Goal: Task Accomplishment & Management: Manage account settings

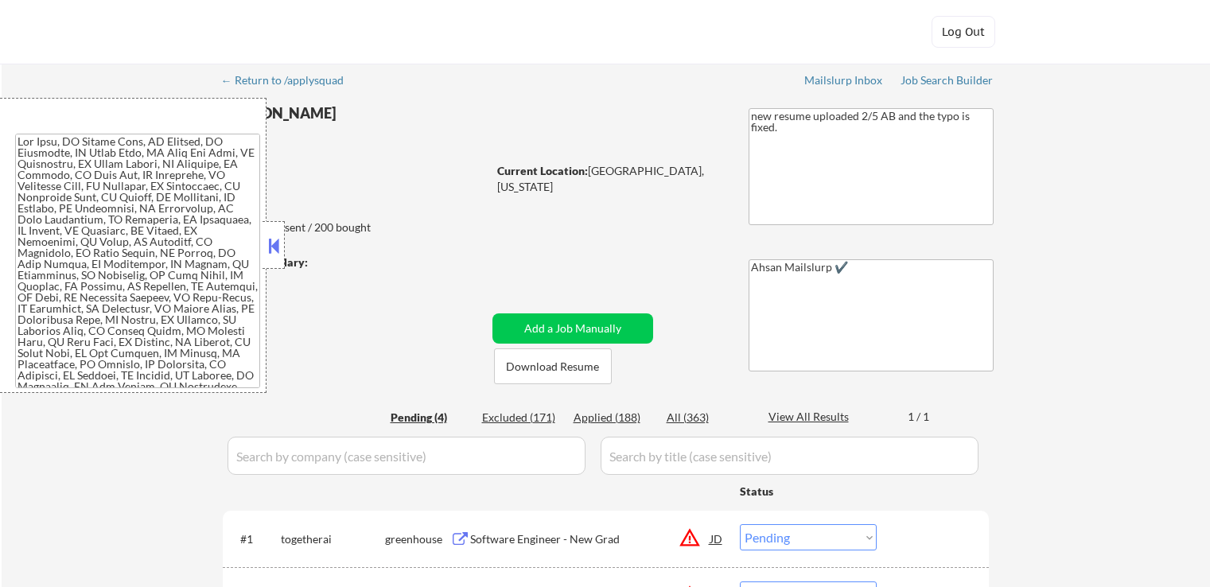
select select ""pending""
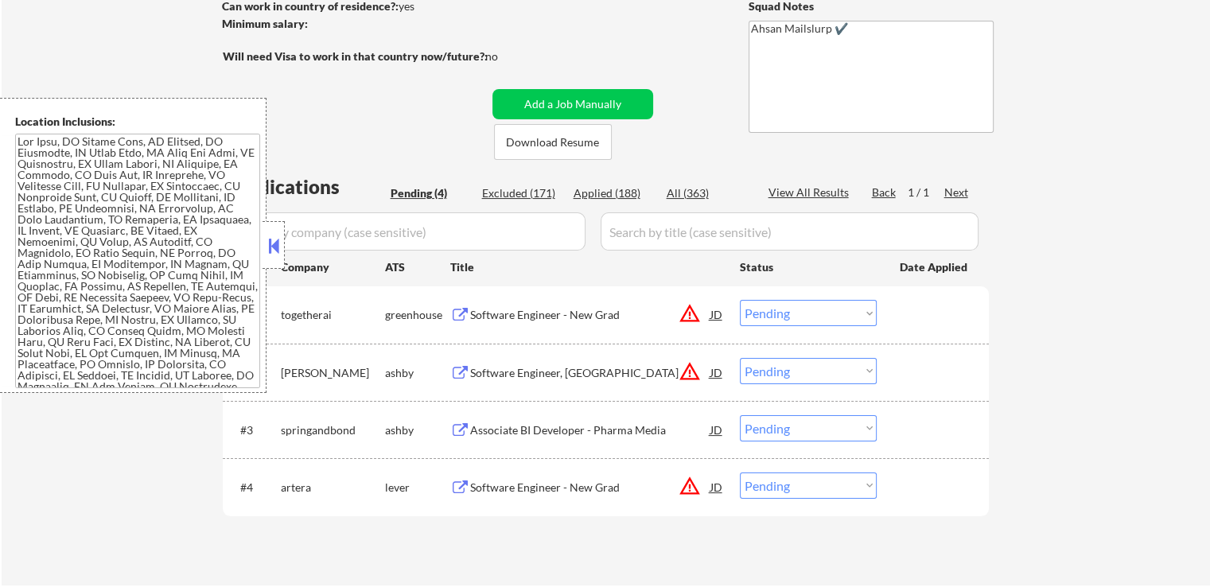
scroll to position [318, 0]
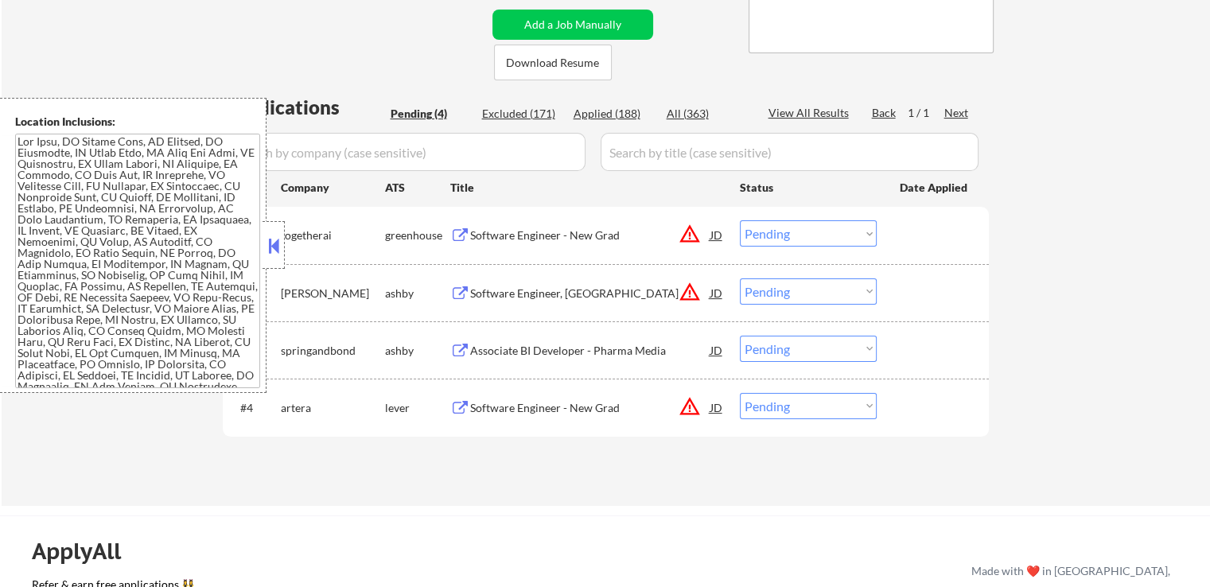
click at [500, 229] on div "Software Engineer - New Grad" at bounding box center [590, 236] width 240 height 16
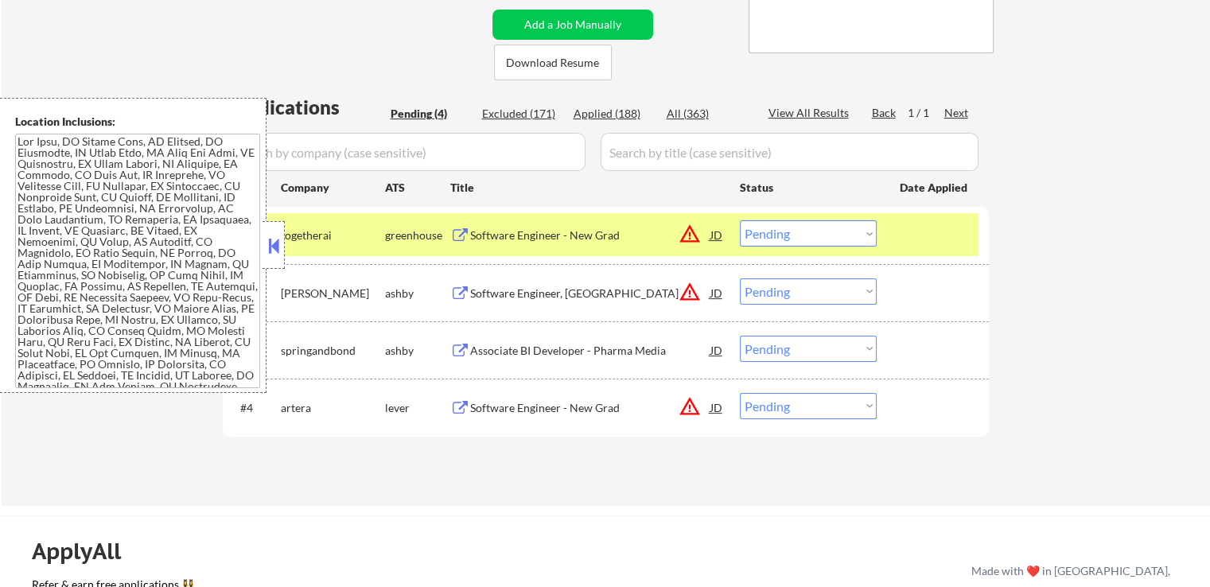
click at [478, 291] on div "Software Engineer, [GEOGRAPHIC_DATA]" at bounding box center [590, 294] width 240 height 16
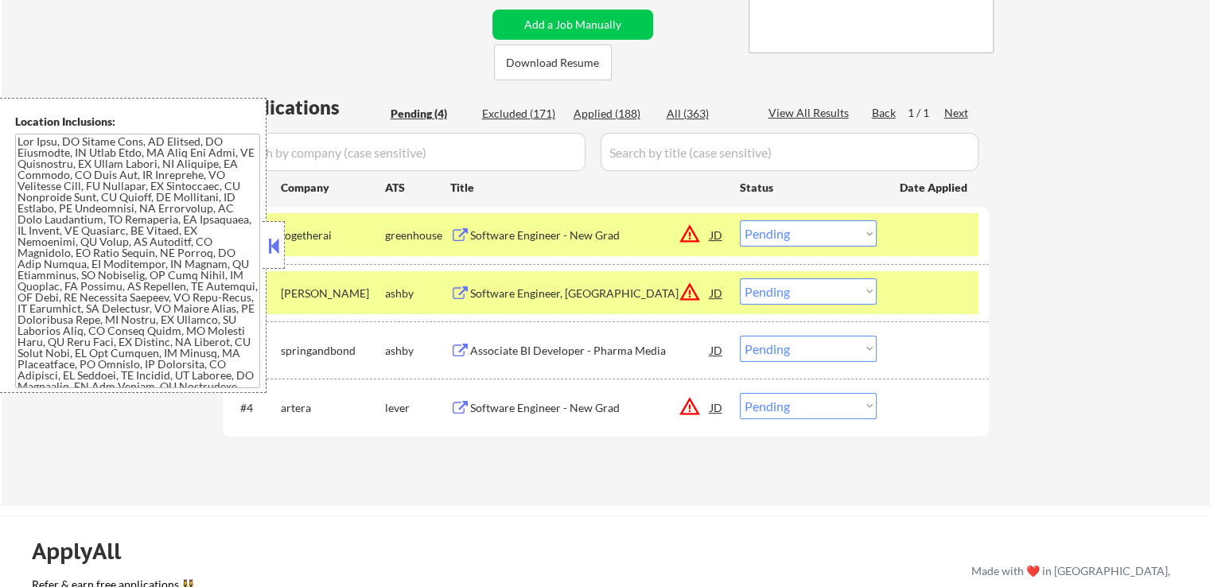
click at [511, 351] on div "Associate BI Developer - Pharma Media" at bounding box center [590, 351] width 240 height 16
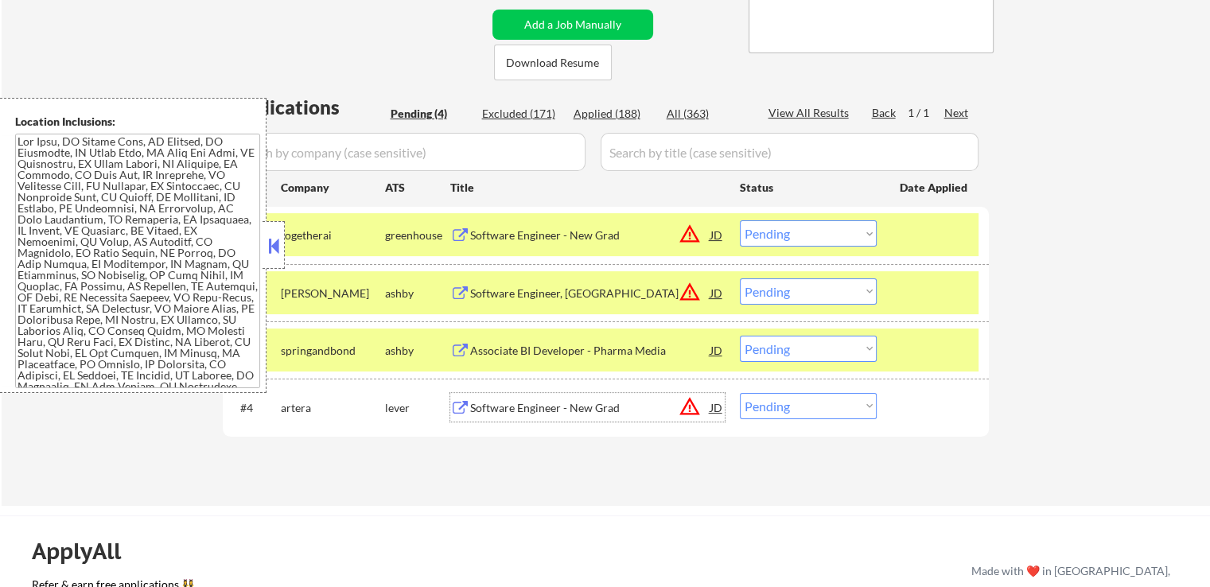
click at [482, 408] on div "Software Engineer - New Grad" at bounding box center [590, 408] width 240 height 16
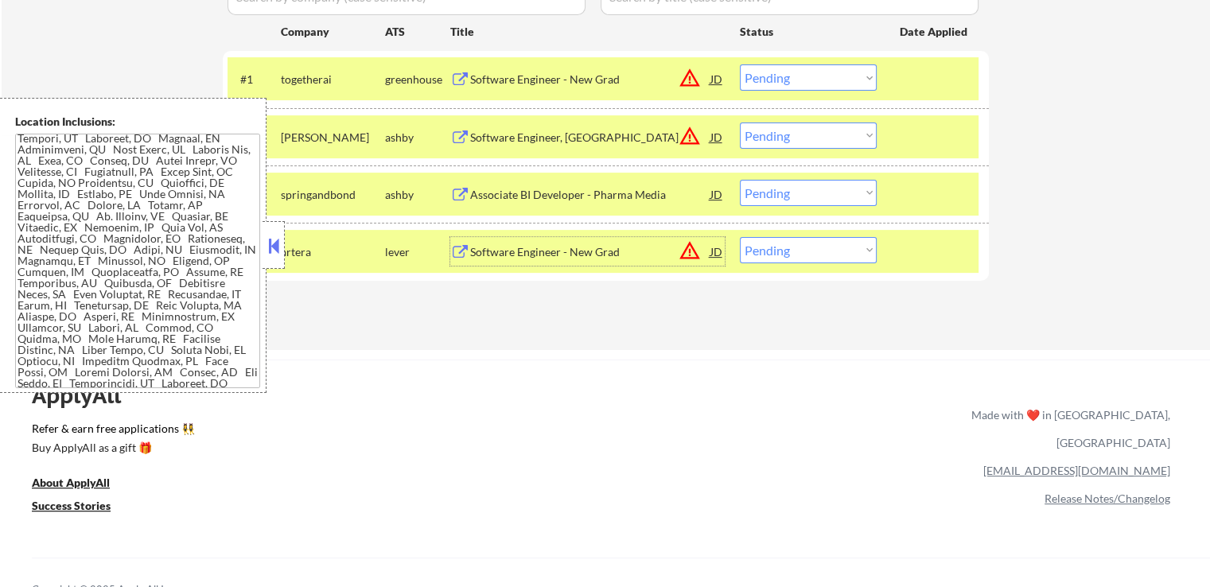
scroll to position [477, 0]
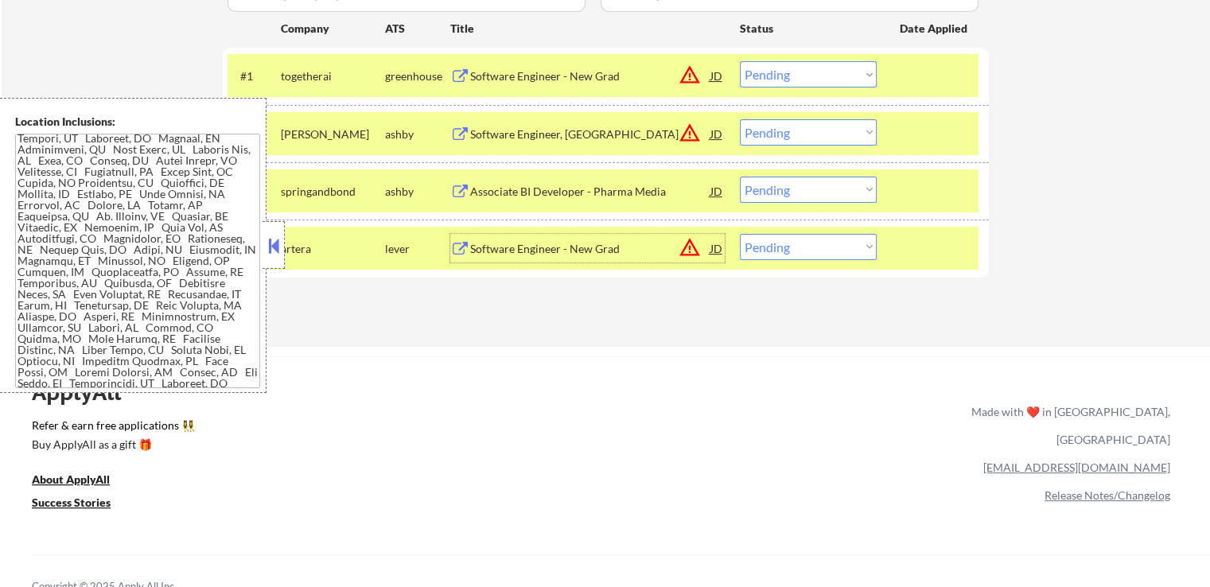
click at [784, 75] on select "Choose an option... Pending Applied Excluded (Questions) Excluded (Expired) Exc…" at bounding box center [808, 74] width 137 height 26
click at [740, 61] on select "Choose an option... Pending Applied Excluded (Questions) Excluded (Expired) Exc…" at bounding box center [808, 74] width 137 height 26
select select ""pending""
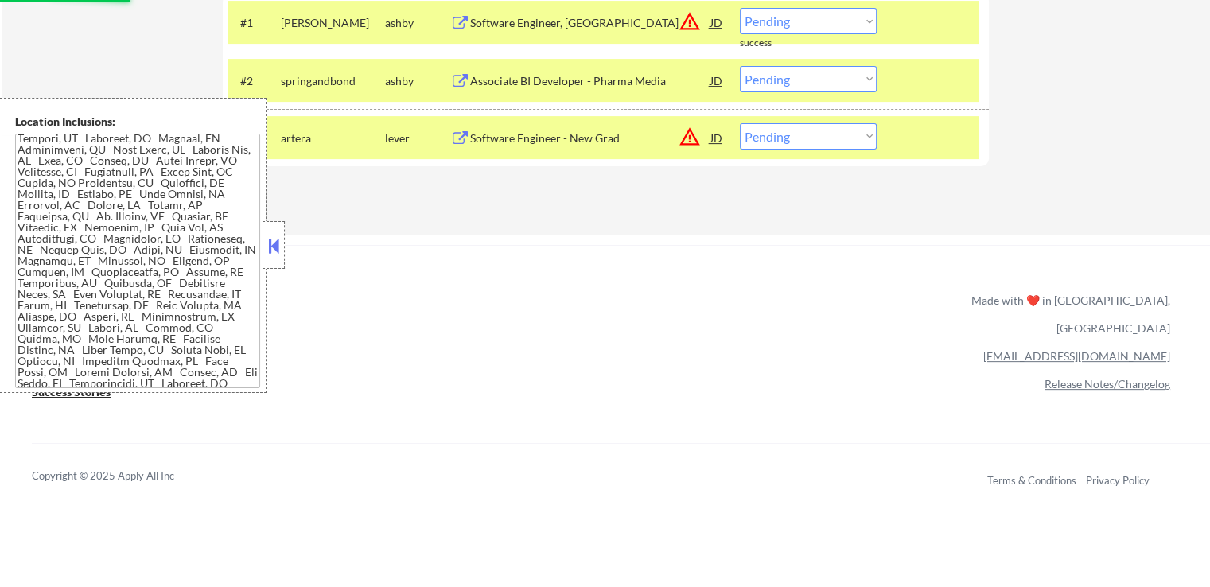
scroll to position [557, 0]
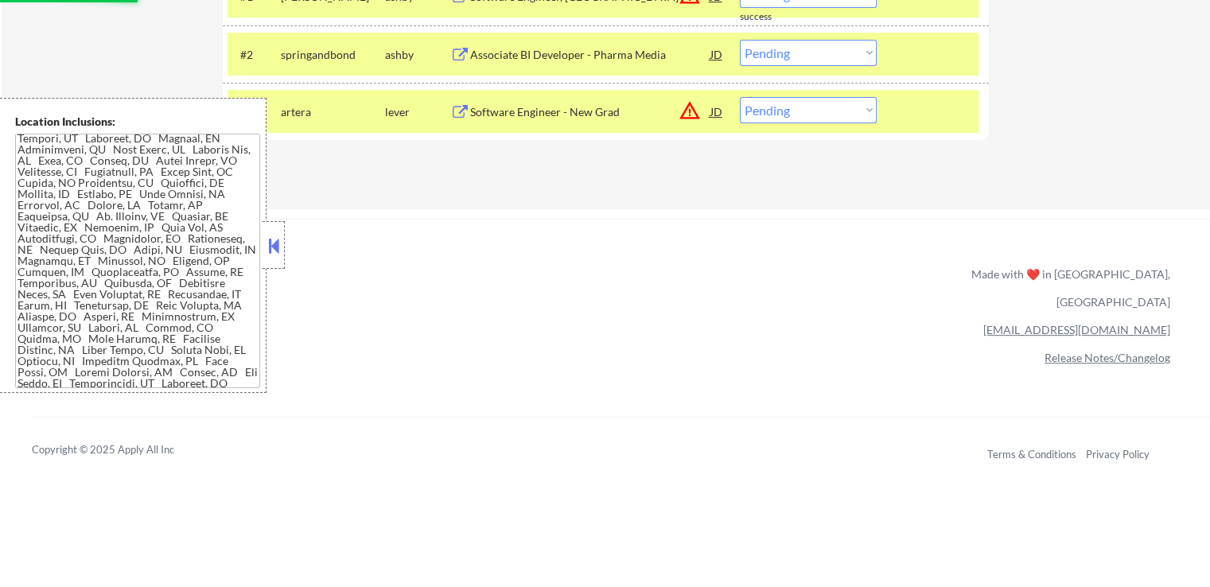
click at [791, 115] on select "Choose an option... Pending Applied Excluded (Questions) Excluded (Expired) Exc…" at bounding box center [808, 110] width 137 height 26
select select ""excluded__expired_""
click at [740, 97] on select "Choose an option... Pending Applied Excluded (Questions) Excluded (Expired) Exc…" at bounding box center [808, 110] width 137 height 26
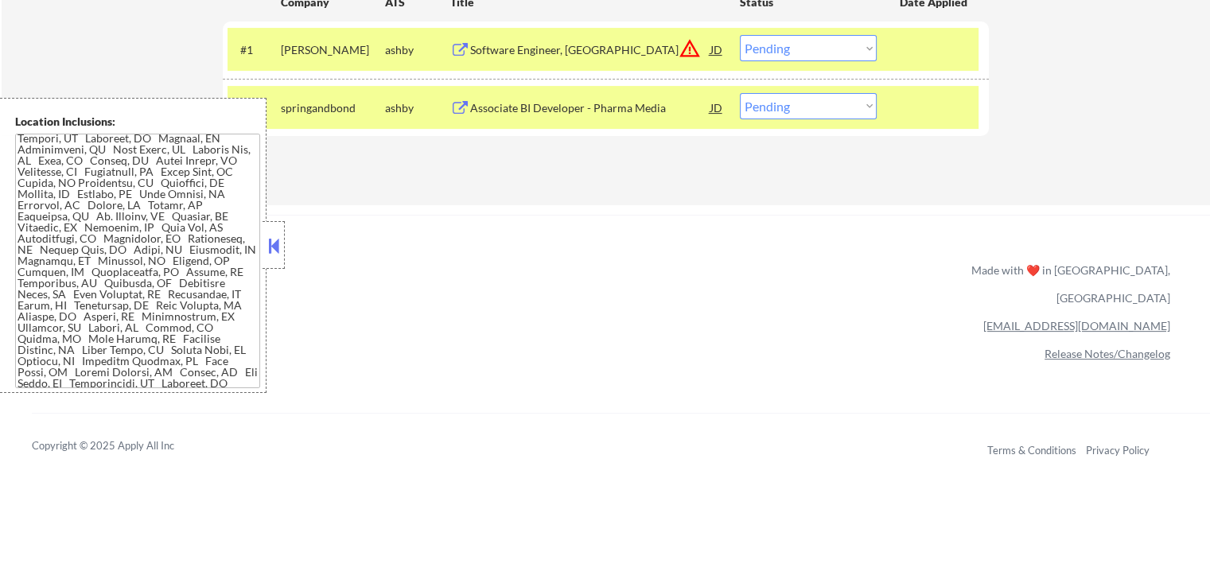
scroll to position [477, 0]
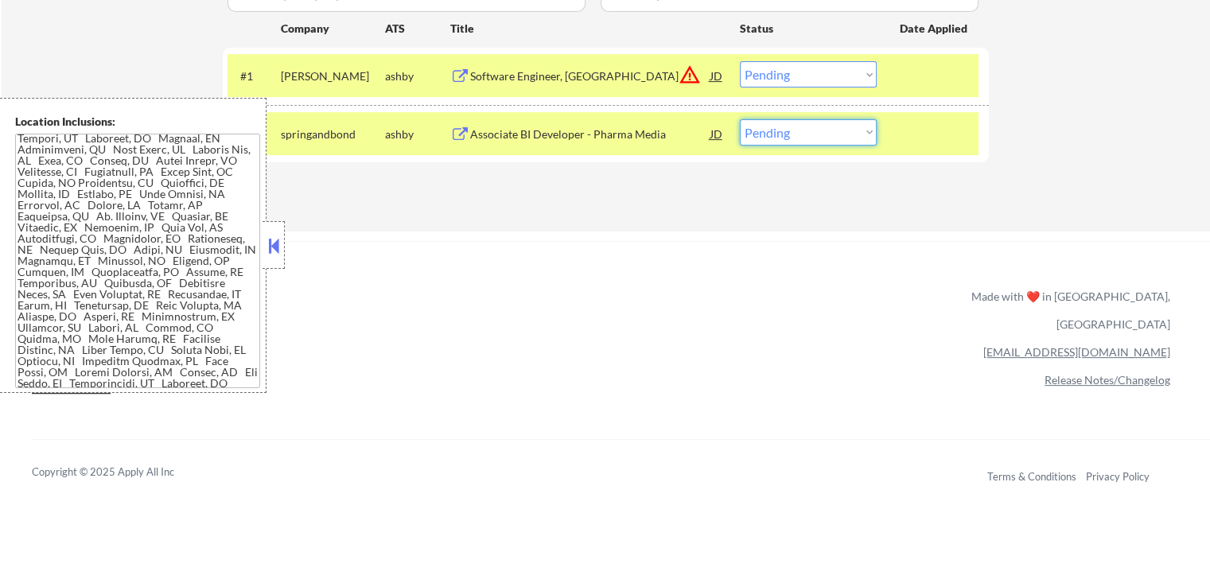
click at [790, 134] on select "Choose an option... Pending Applied Excluded (Questions) Excluded (Expired) Exc…" at bounding box center [808, 132] width 137 height 26
select select ""applied""
click at [740, 119] on select "Choose an option... Pending Applied Excluded (Questions) Excluded (Expired) Exc…" at bounding box center [808, 132] width 137 height 26
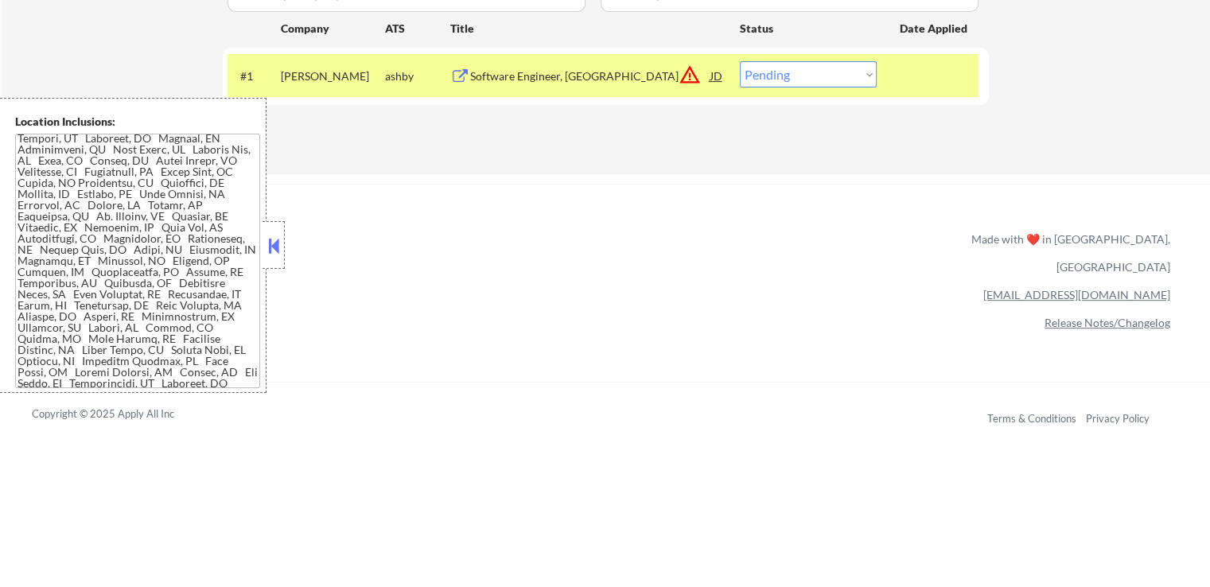
click at [778, 89] on div "#1 [PERSON_NAME] Software Engineer, New Grad JD warning_amber Choose an option.…" at bounding box center [603, 75] width 751 height 43
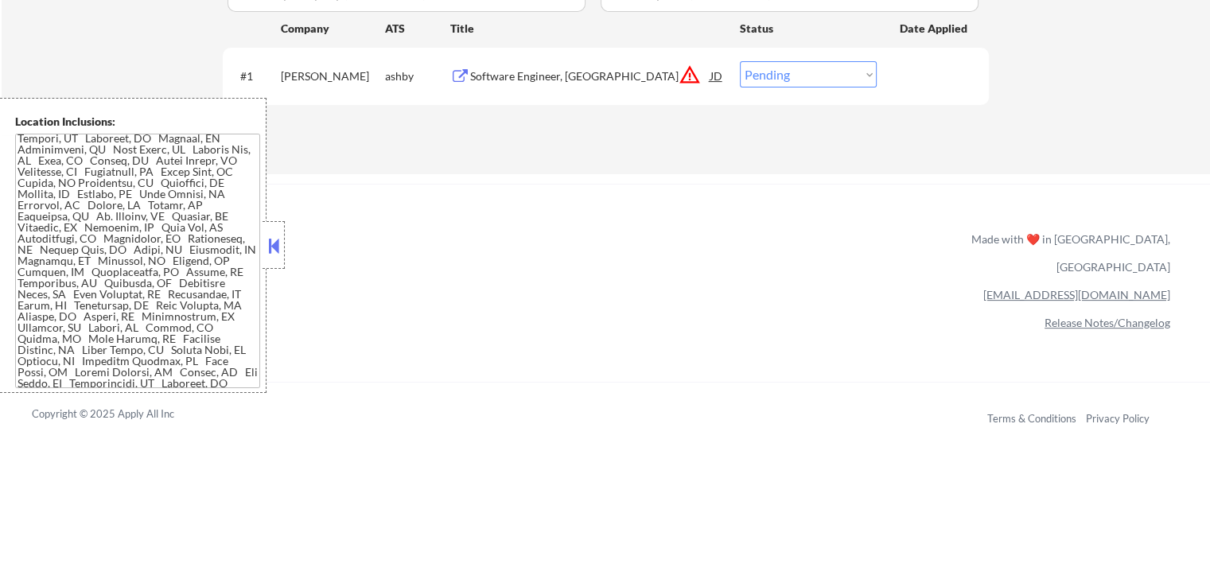
click at [819, 68] on select "Choose an option... Pending Applied Excluded (Questions) Excluded (Expired) Exc…" at bounding box center [808, 74] width 137 height 26
select select ""excluded""
click at [740, 61] on select "Choose an option... Pending Applied Excluded (Questions) Excluded (Expired) Exc…" at bounding box center [808, 74] width 137 height 26
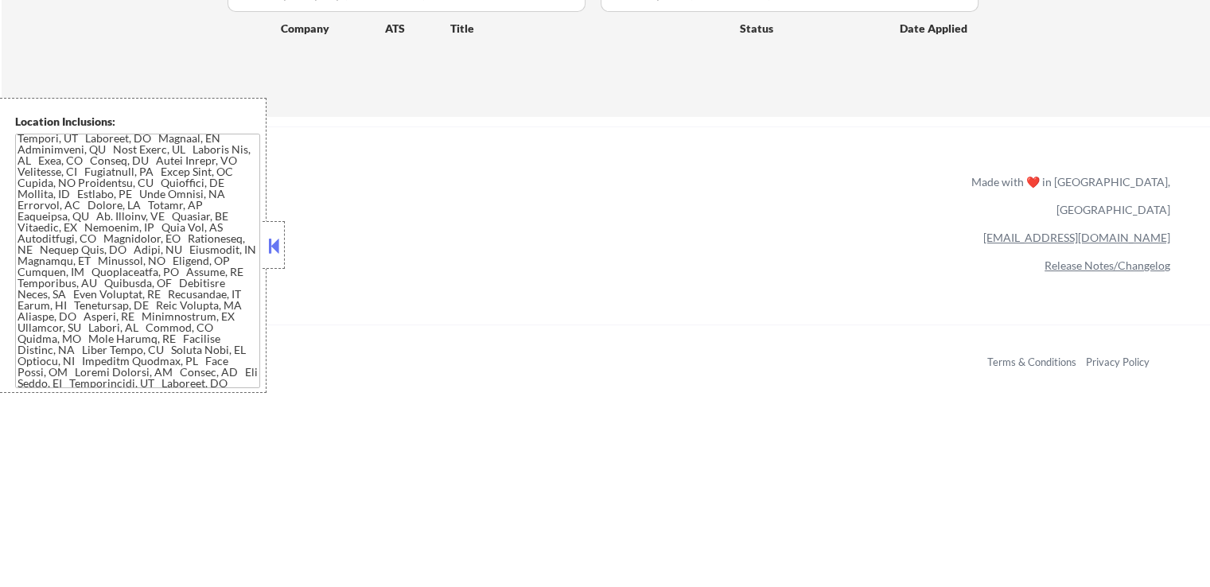
scroll to position [398, 0]
